Goal: Task Accomplishment & Management: Manage account settings

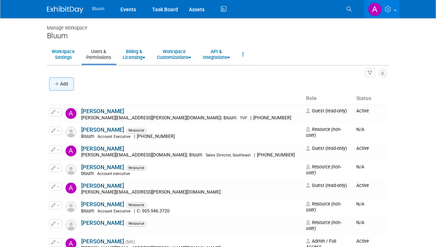
click at [61, 87] on button "Add" at bounding box center [61, 83] width 25 height 13
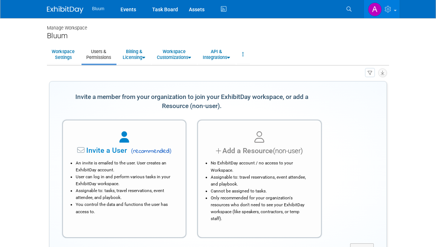
click at [73, 8] on img at bounding box center [65, 9] width 36 height 7
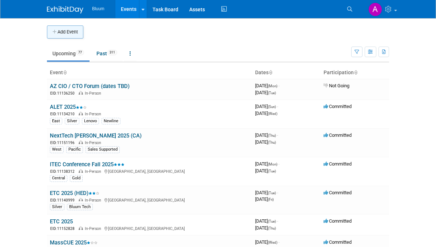
click at [67, 29] on button "Add Event" at bounding box center [65, 31] width 36 height 13
select select "8"
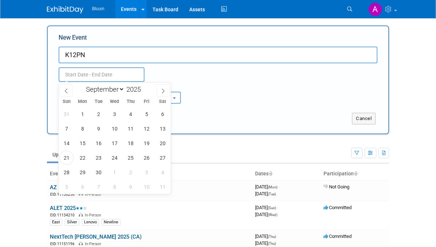
click at [119, 58] on input "K12PN" at bounding box center [218, 55] width 319 height 17
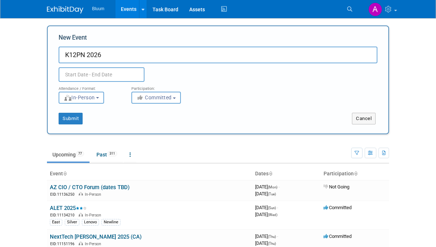
type input "K12PN 2026"
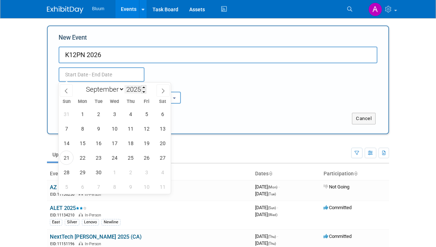
click at [138, 91] on input "2025" at bounding box center [135, 89] width 22 height 8
click at [144, 87] on span at bounding box center [143, 87] width 5 height 4
type input "2026"
click at [211, 80] on div "Duplicate Event Warning" at bounding box center [218, 72] width 330 height 19
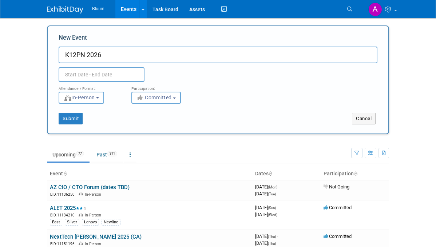
click at [116, 76] on input "text" at bounding box center [102, 74] width 86 height 15
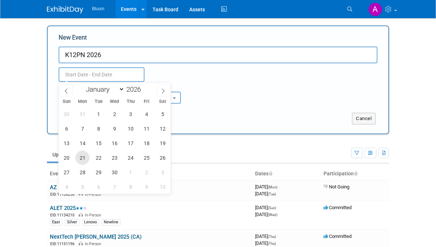
click at [80, 156] on span "21" at bounding box center [82, 158] width 14 height 14
click at [128, 158] on span "24" at bounding box center [130, 158] width 14 height 14
type input "Sep 21, 2026 to Sep 24, 2026"
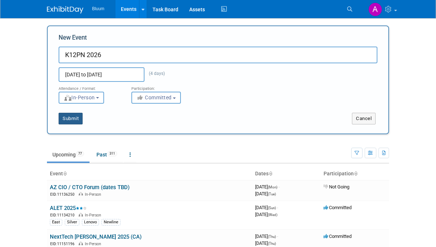
click at [80, 115] on button "Submit" at bounding box center [71, 119] width 24 height 12
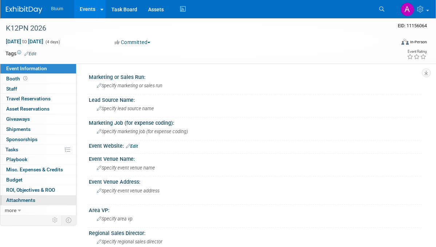
click at [29, 200] on span "Attachments 0" at bounding box center [20, 200] width 29 height 6
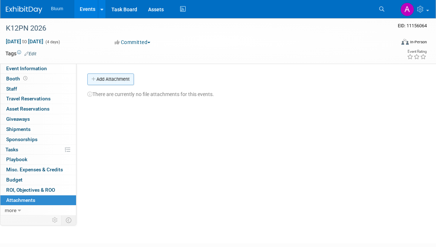
click at [125, 80] on button "Add Attachment" at bounding box center [110, 79] width 47 height 12
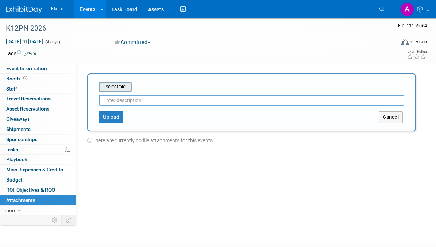
click at [127, 89] on input "file" at bounding box center [87, 87] width 87 height 9
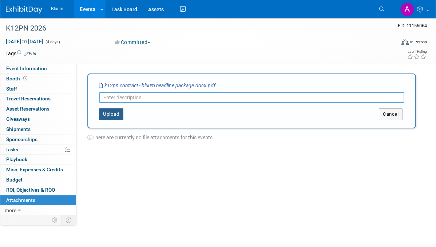
click at [116, 115] on button "Upload" at bounding box center [111, 114] width 24 height 12
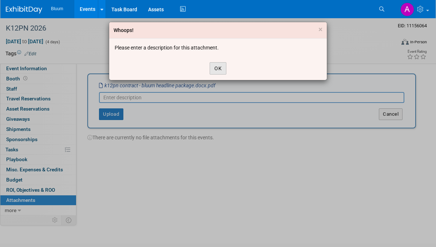
click at [221, 65] on button "OK" at bounding box center [217, 68] width 17 height 12
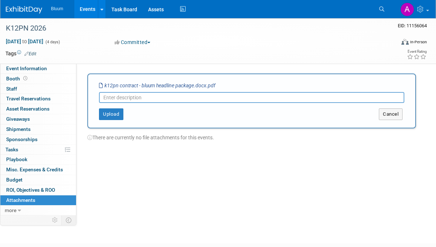
click at [155, 97] on input "text" at bounding box center [251, 97] width 305 height 11
type input "K12PN Conference"
click at [115, 115] on button "Upload" at bounding box center [111, 114] width 24 height 12
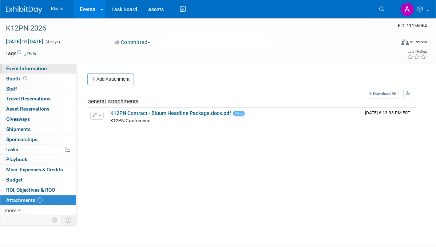
click at [31, 68] on span "Event Information" at bounding box center [26, 68] width 41 height 6
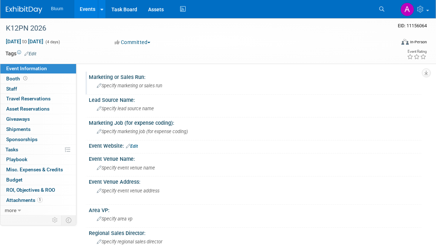
click at [125, 88] on span "Specify marketing or sales run" at bounding box center [129, 85] width 65 height 5
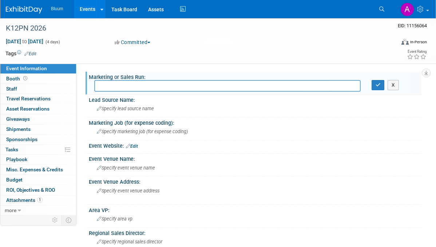
type input "m"
type input "Marketing"
click at [386, 85] on div "X" at bounding box center [393, 85] width 44 height 10
click at [379, 86] on icon "button" at bounding box center [377, 85] width 5 height 5
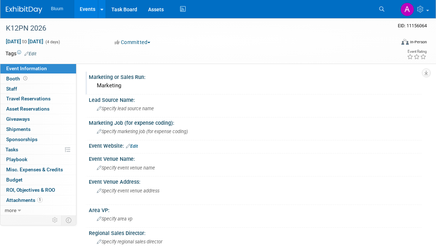
click at [138, 147] on link "Edit" at bounding box center [132, 146] width 12 height 5
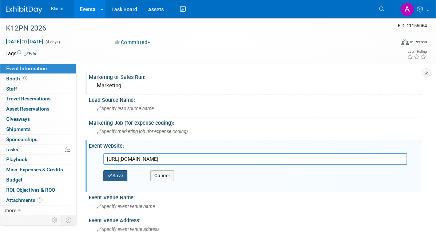
type input "https://k12pn-usa.com/"
click at [123, 179] on button "Save" at bounding box center [115, 175] width 24 height 11
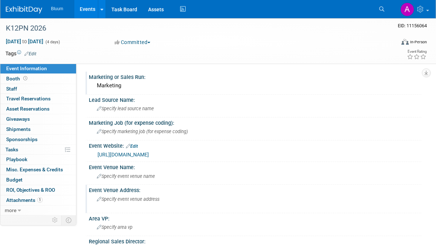
click at [131, 200] on span "Specify event venue address" at bounding box center [128, 198] width 63 height 5
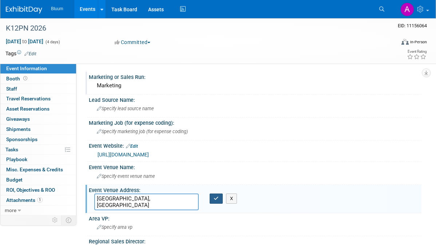
type textarea "[GEOGRAPHIC_DATA], [GEOGRAPHIC_DATA]"
click at [215, 202] on button "button" at bounding box center [215, 198] width 13 height 10
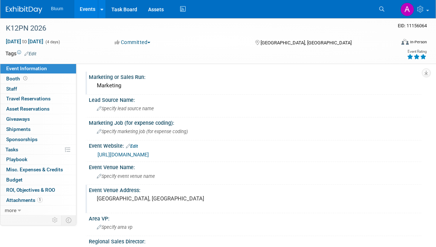
click at [423, 59] on icon at bounding box center [423, 56] width 7 height 5
click at [30, 67] on span "Event Information" at bounding box center [26, 68] width 41 height 6
click at [83, 12] on link "Events" at bounding box center [87, 9] width 27 height 18
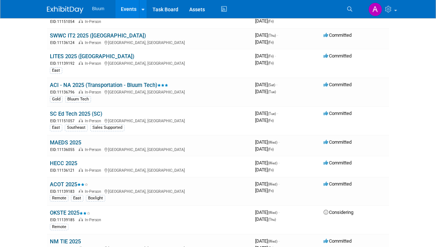
scroll to position [362, 0]
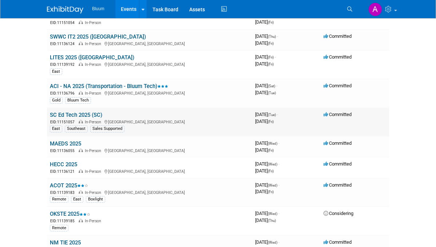
click at [76, 113] on link "SC Ed Tech 2025 (SC)" at bounding box center [76, 115] width 52 height 7
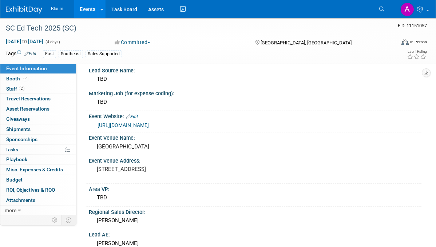
scroll to position [30, 0]
